Goal: Task Accomplishment & Management: Use online tool/utility

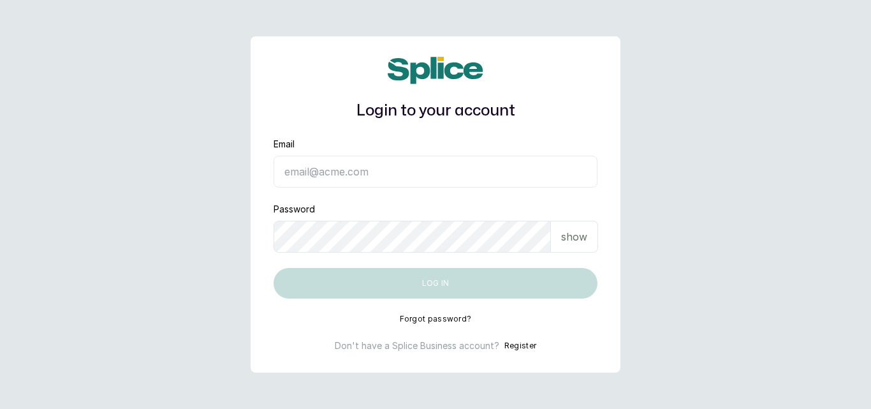
type input "[EMAIL_ADDRESS][DOMAIN_NAME]"
click at [577, 240] on p "show" at bounding box center [574, 236] width 26 height 15
click at [579, 239] on p "show" at bounding box center [574, 236] width 26 height 15
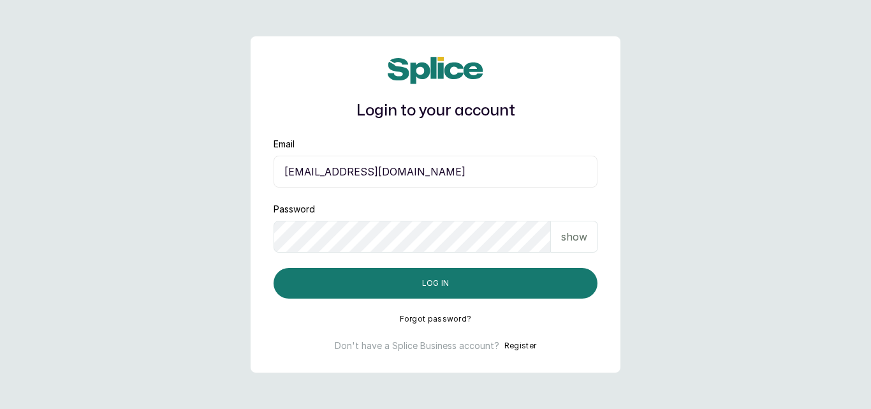
click at [579, 239] on p "show" at bounding box center [574, 236] width 26 height 15
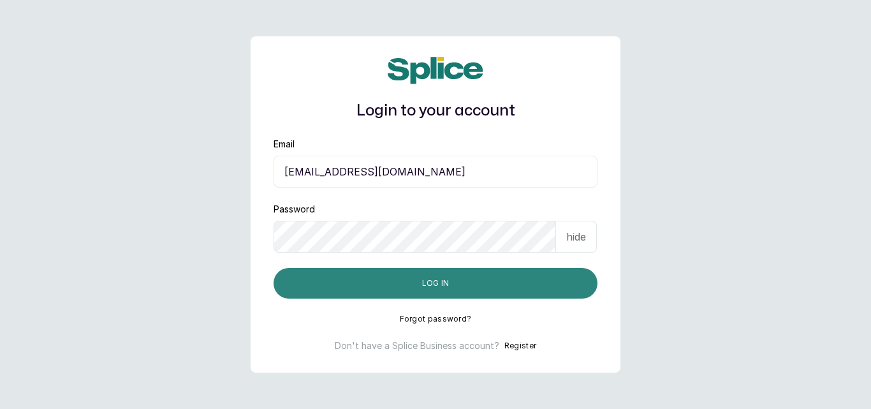
click at [516, 290] on button "Log in" at bounding box center [436, 283] width 324 height 31
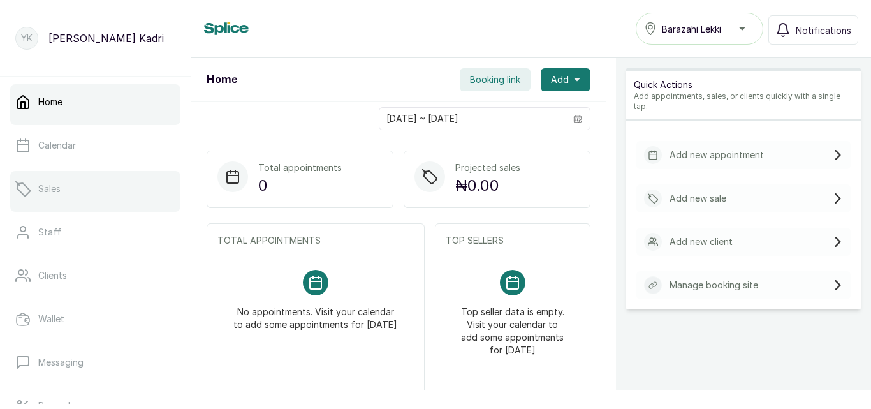
click at [85, 178] on link "Sales" at bounding box center [95, 189] width 170 height 36
